Goal: Use online tool/utility: Utilize a website feature to perform a specific function

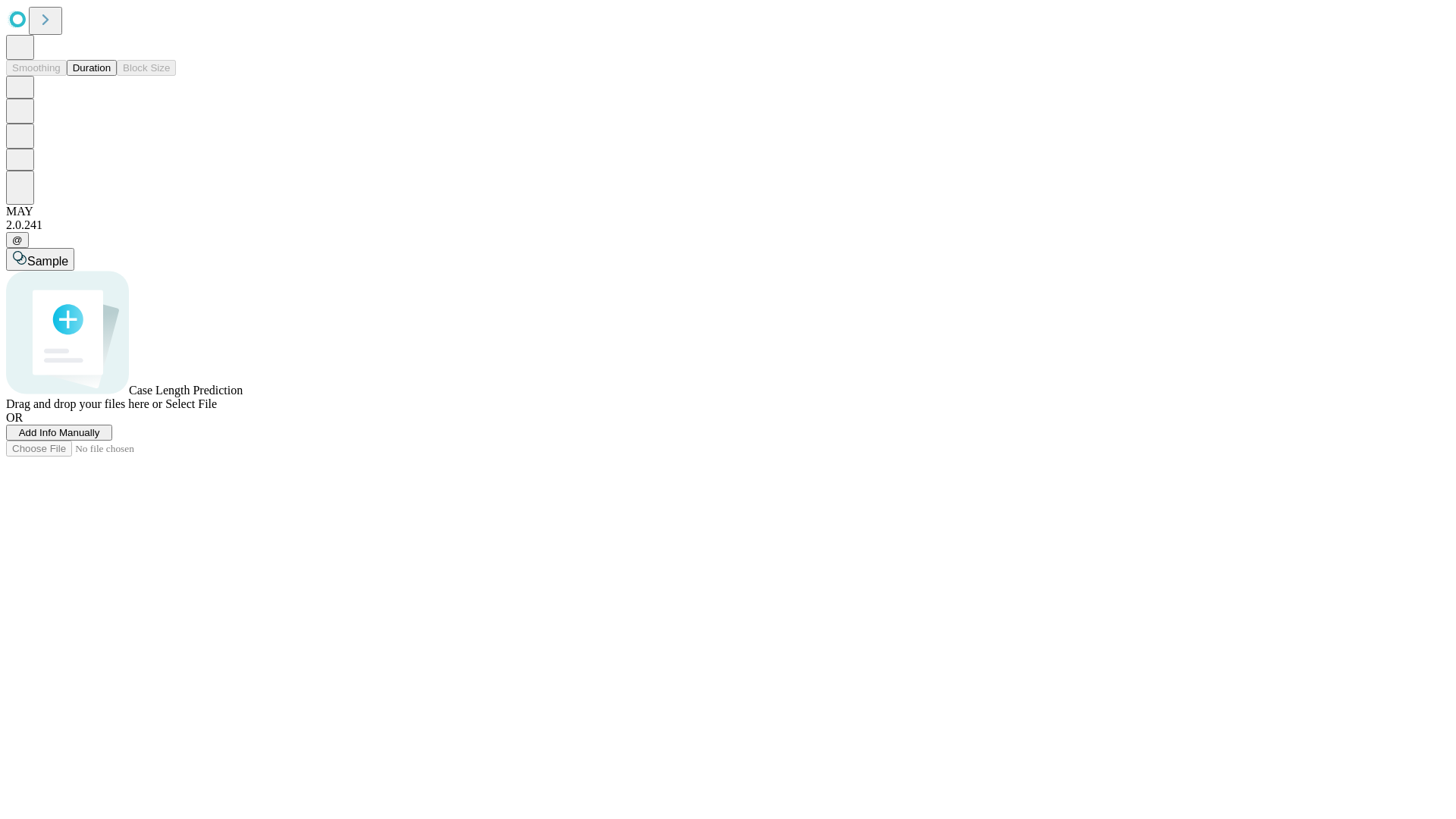
click at [100, 438] on span "Add Info Manually" at bounding box center [60, 432] width 81 height 11
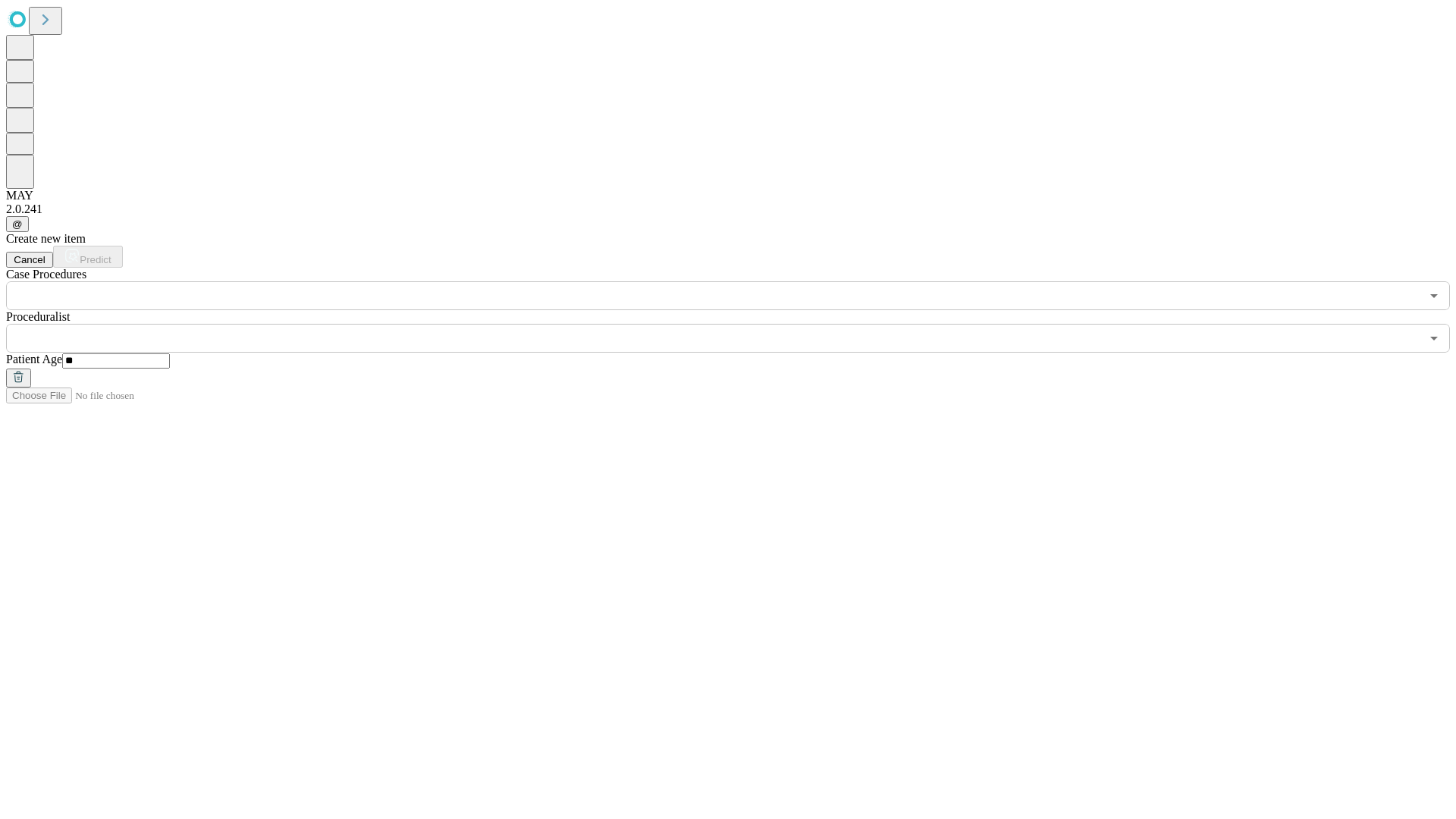
type input "**"
click at [739, 323] on input "text" at bounding box center [713, 337] width 1415 height 29
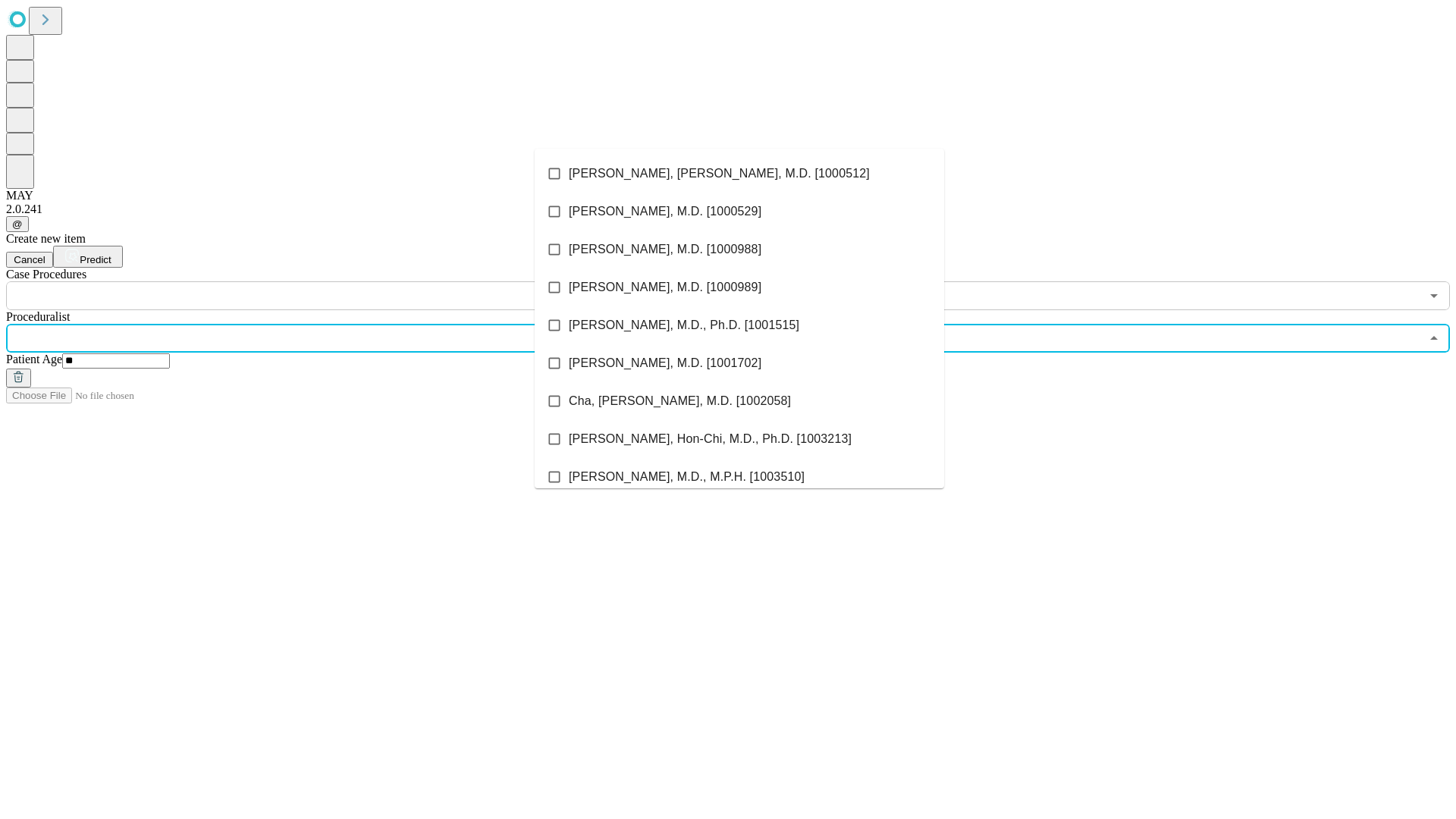
click at [739, 174] on li "[PERSON_NAME], [PERSON_NAME], M.D. [1000512]" at bounding box center [739, 173] width 410 height 38
click at [318, 281] on input "text" at bounding box center [713, 295] width 1415 height 29
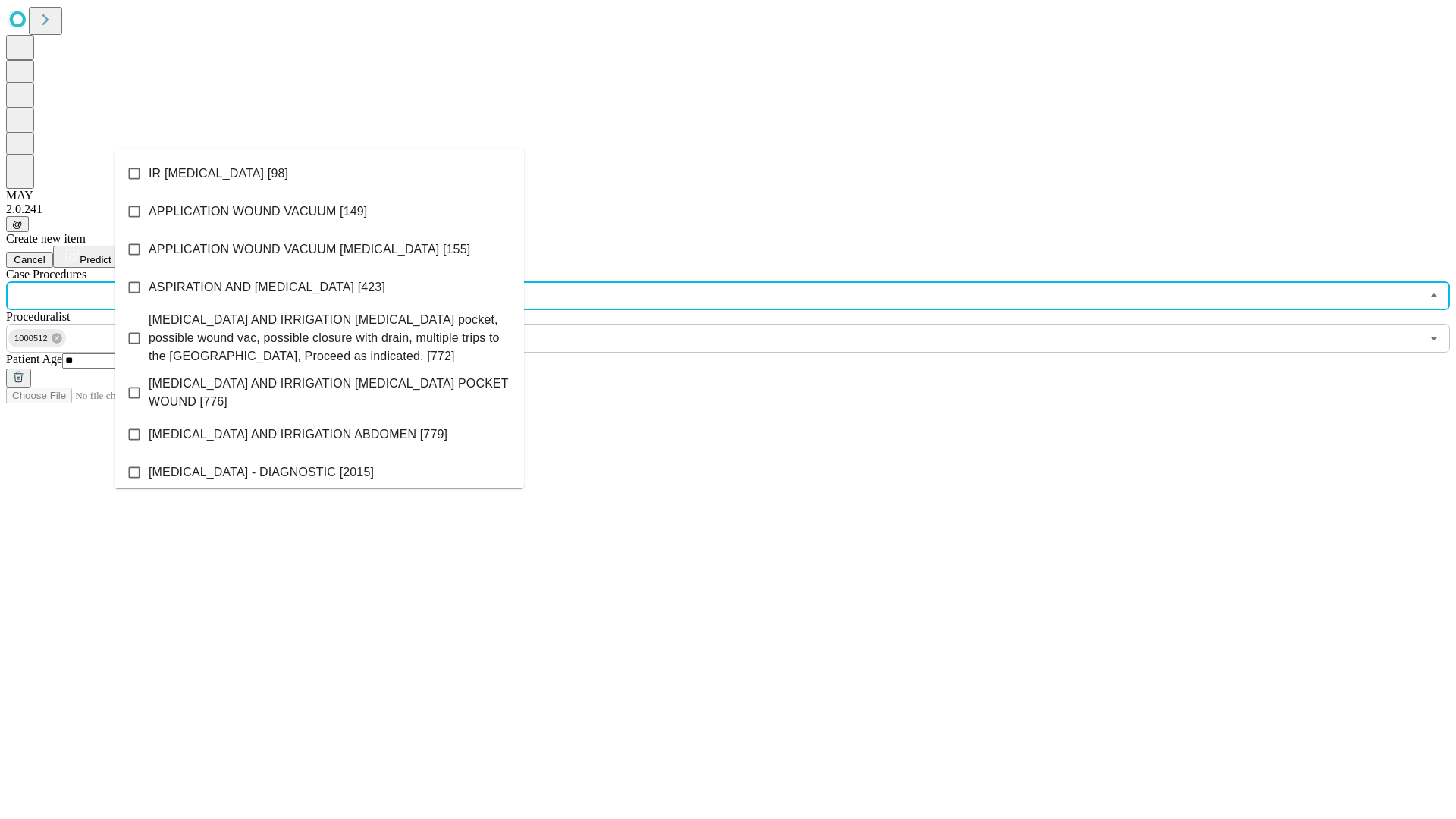
click at [319, 174] on li "IR [MEDICAL_DATA] [98]" at bounding box center [319, 173] width 410 height 38
click at [111, 254] on span "Predict" at bounding box center [95, 259] width 31 height 11
